Goal: Check status

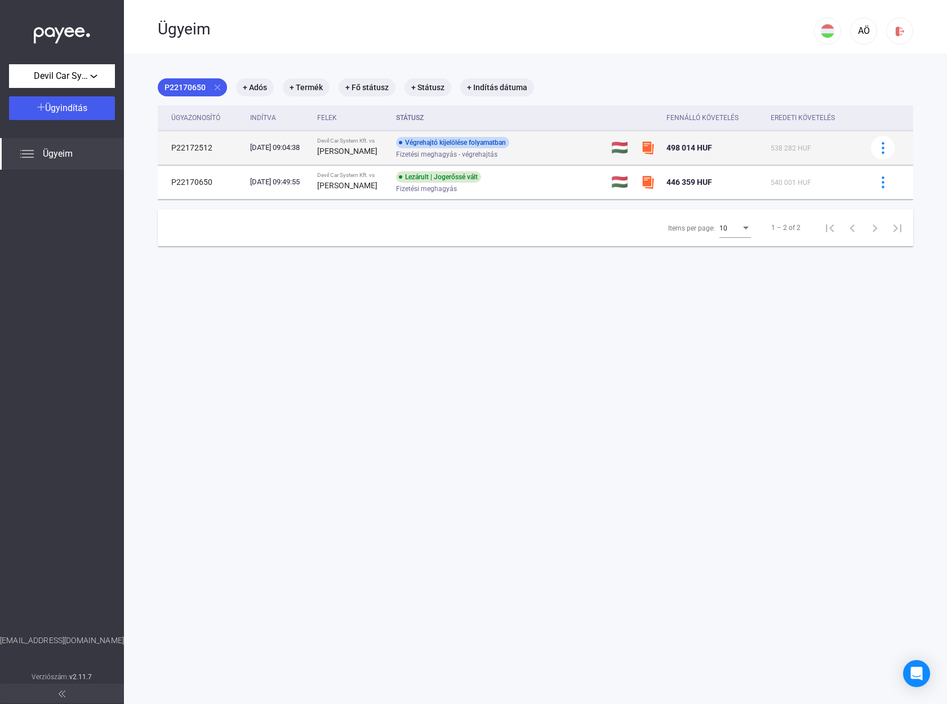
click at [485, 145] on div "Végrehajtó kijelölése folyamatban" at bounding box center [452, 142] width 113 height 11
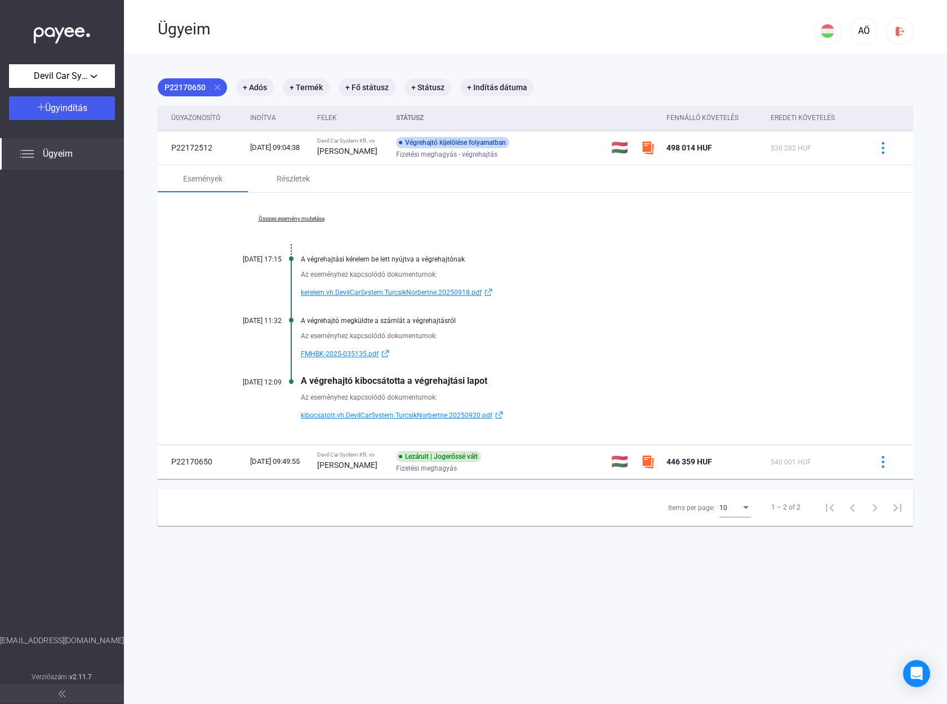
click at [380, 415] on span "kibocsatott.vh.DevilCarSystem.TurcsikNorbertne.20250920.pdf" at bounding box center [397, 415] width 192 height 14
